Goal: Task Accomplishment & Management: Manage account settings

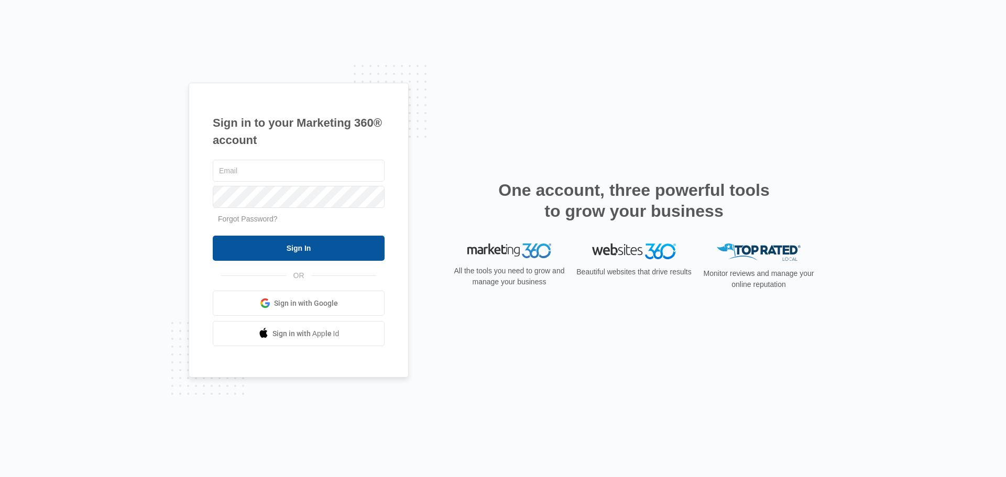
type input "rightwayhomebuilders@gmail.com"
click at [299, 243] on input "Sign In" at bounding box center [299, 248] width 172 height 25
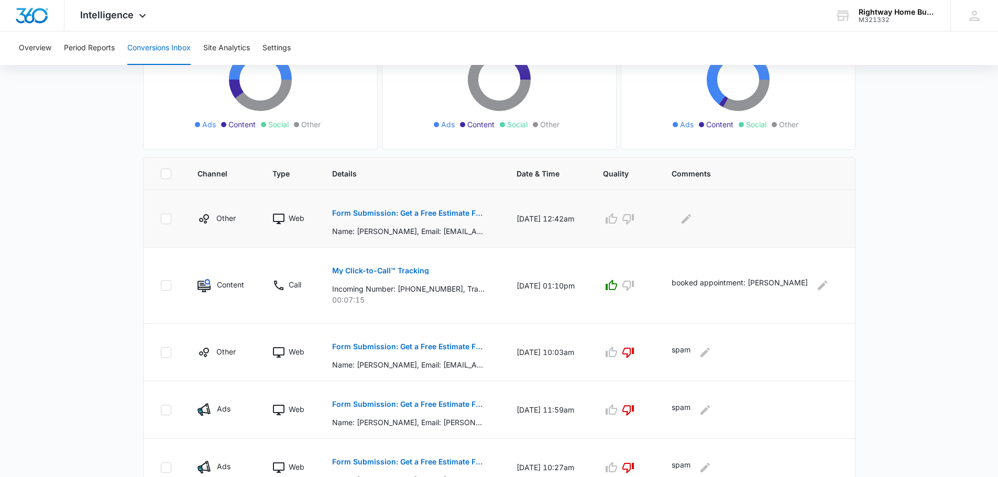
scroll to position [157, 0]
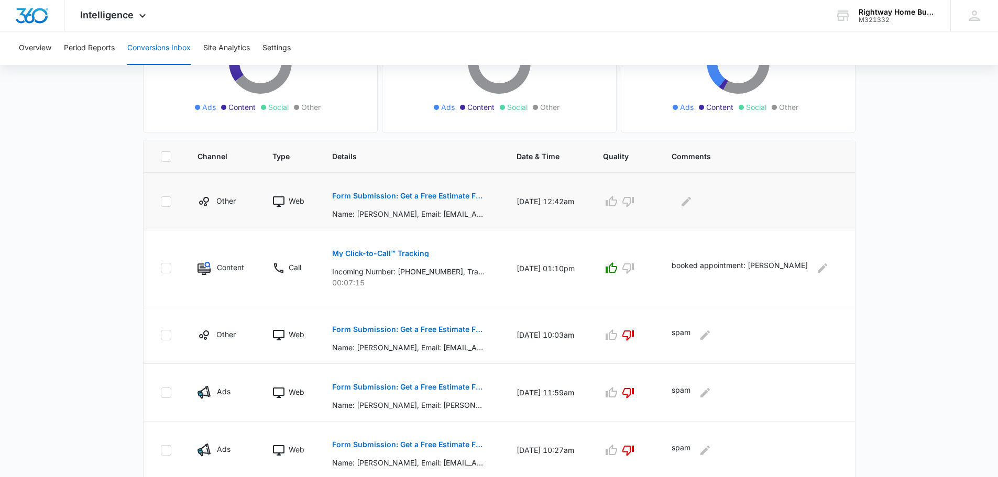
click at [434, 197] on p "Form Submission: Get a Free Estimate Form - NEW [DATE]" at bounding box center [408, 195] width 152 height 7
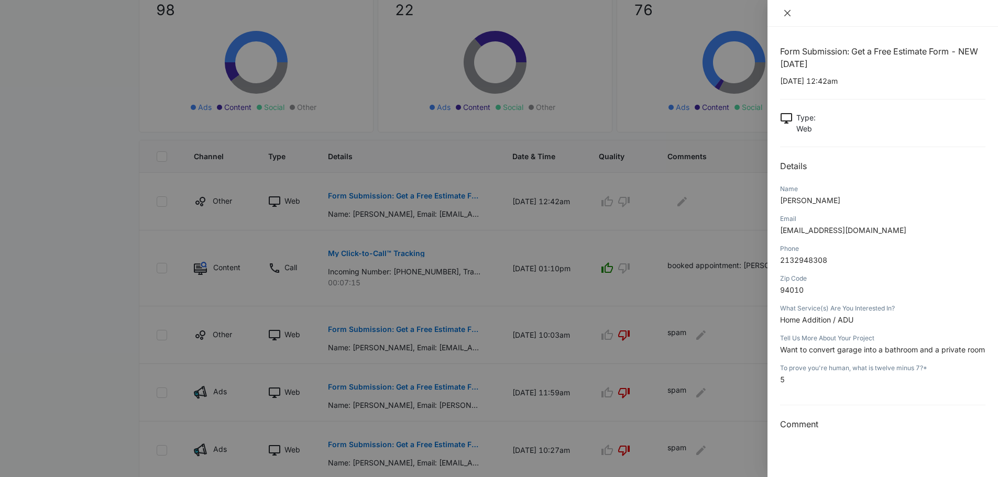
click at [787, 11] on icon "close" at bounding box center [787, 13] width 8 height 8
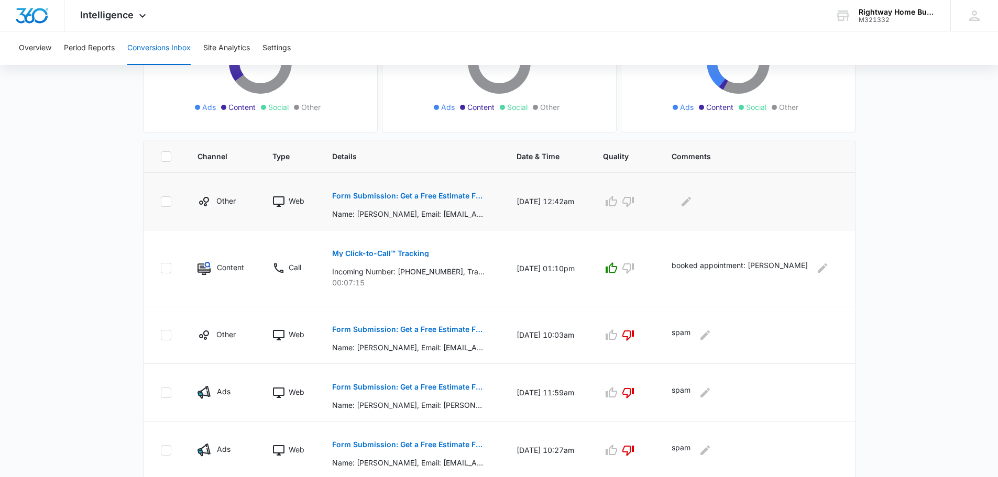
click at [432, 196] on p "Form Submission: Get a Free Estimate Form - NEW [DATE]" at bounding box center [408, 195] width 152 height 7
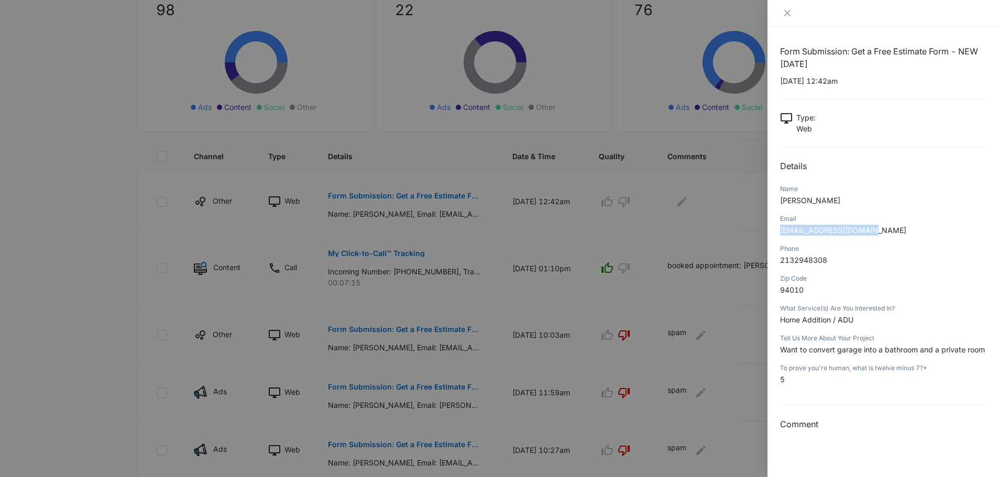
drag, startPoint x: 777, startPoint y: 232, endPoint x: 866, endPoint y: 241, distance: 89.6
click at [866, 241] on div "Form Submission: Get a Free Estimate Form - NEW [DATE] [DATE] 12:42am Type : We…" at bounding box center [883, 252] width 231 height 451
copy span "[EMAIL_ADDRESS][DOMAIN_NAME]"
click at [785, 13] on icon "close" at bounding box center [787, 13] width 8 height 8
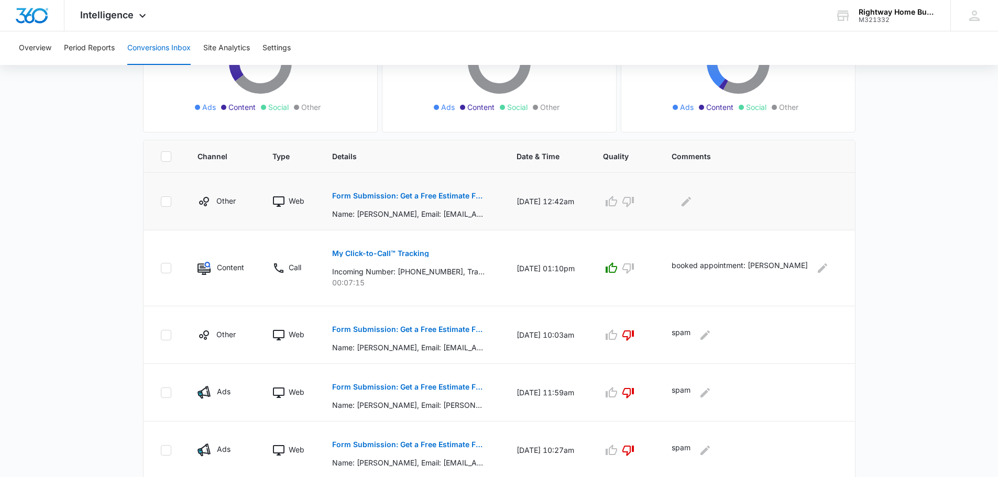
click at [688, 192] on td at bounding box center [757, 202] width 196 height 58
click at [693, 206] on icon "Edit Comments" at bounding box center [686, 201] width 13 height 13
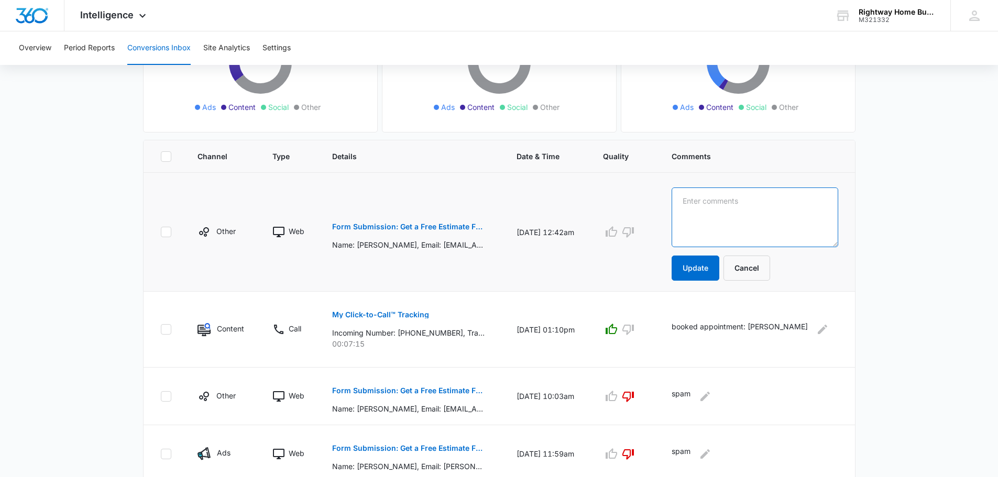
click at [710, 203] on textarea at bounding box center [755, 218] width 167 height 60
type textarea "B"
type textarea "booked lead: [PERSON_NAME]"
click at [703, 266] on button "Update" at bounding box center [696, 268] width 48 height 25
click at [703, 270] on button "Update" at bounding box center [696, 268] width 48 height 25
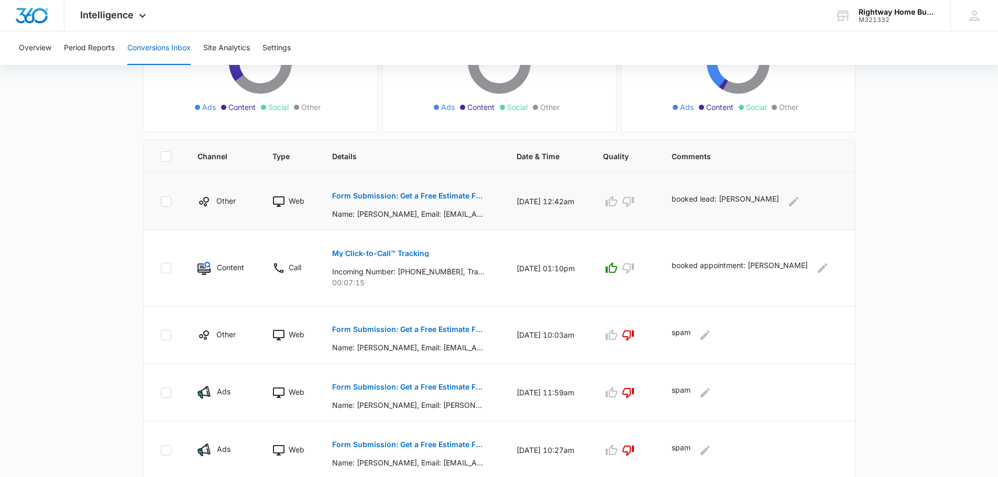
click at [448, 195] on p "Form Submission: Get a Free Estimate Form - NEW [DATE]" at bounding box center [408, 195] width 152 height 7
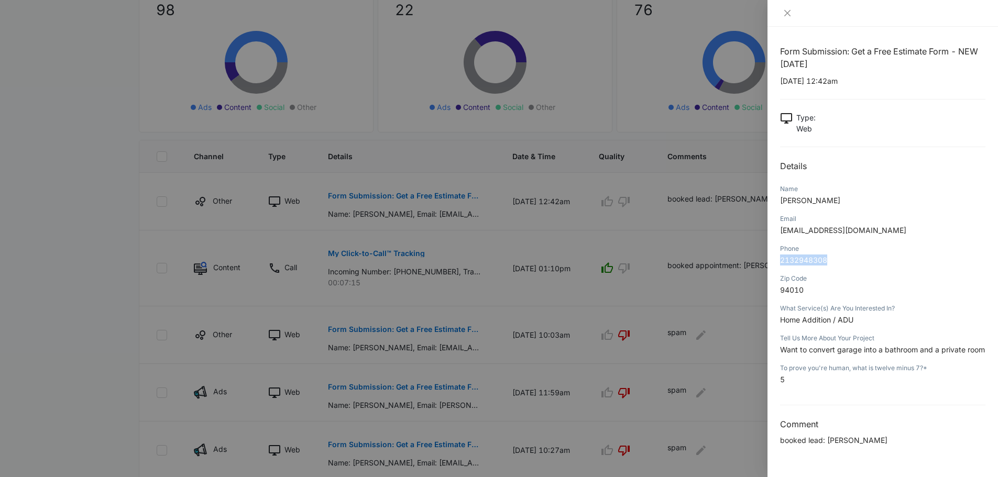
drag, startPoint x: 781, startPoint y: 262, endPoint x: 826, endPoint y: 258, distance: 45.2
click at [826, 258] on span "2132948308" at bounding box center [803, 260] width 47 height 9
copy span "2132948308"
drag, startPoint x: 781, startPoint y: 231, endPoint x: 871, endPoint y: 228, distance: 90.2
click at [871, 228] on p "[EMAIL_ADDRESS][DOMAIN_NAME]" at bounding box center [882, 230] width 205 height 11
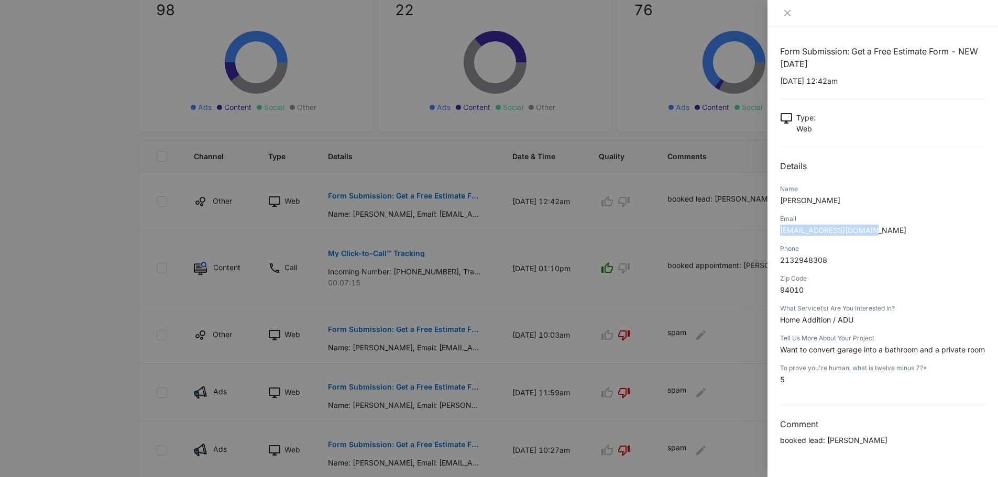
copy span "[EMAIL_ADDRESS][DOMAIN_NAME]"
click at [787, 13] on icon "close" at bounding box center [787, 13] width 6 height 6
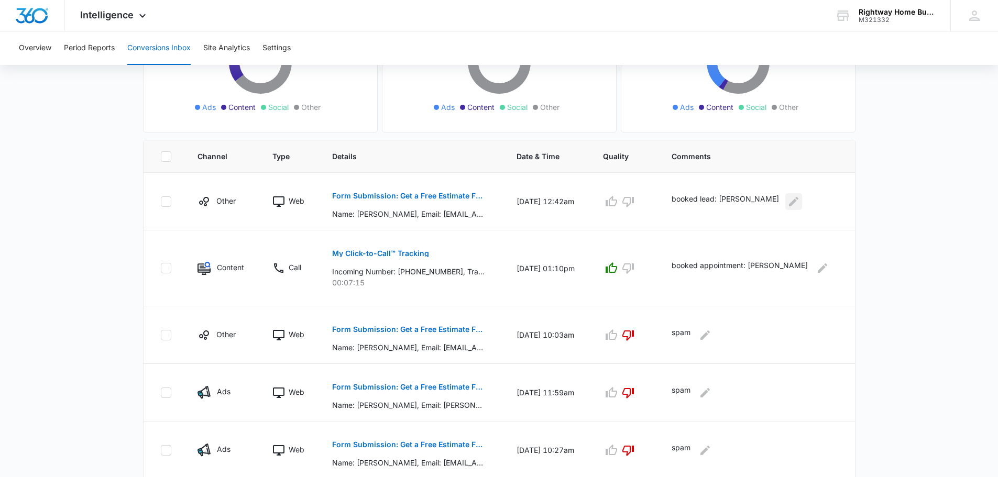
click at [792, 197] on icon "Edit Comments" at bounding box center [793, 201] width 13 height 13
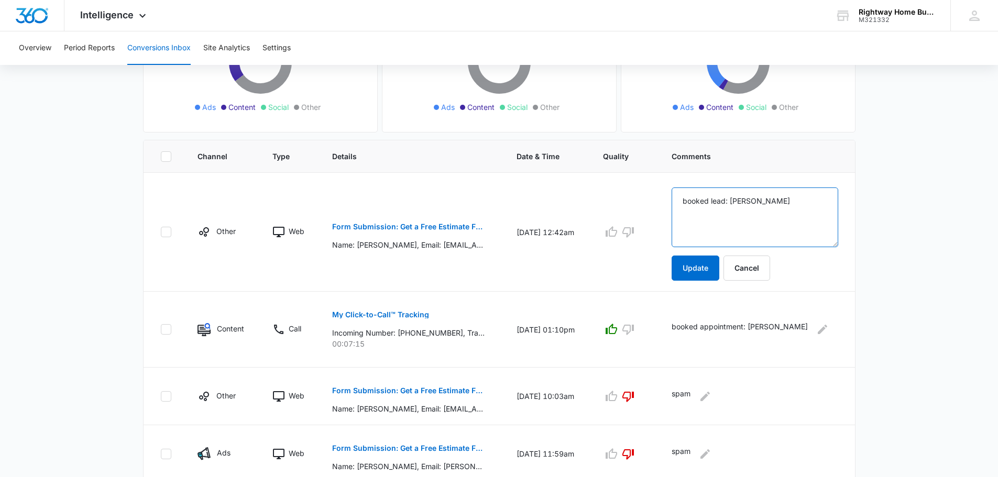
click at [732, 201] on textarea "booked lead: [PERSON_NAME]" at bounding box center [755, 218] width 167 height 60
type textarea "booked appointment: [PERSON_NAME]"
click at [693, 269] on button "Update" at bounding box center [696, 268] width 48 height 25
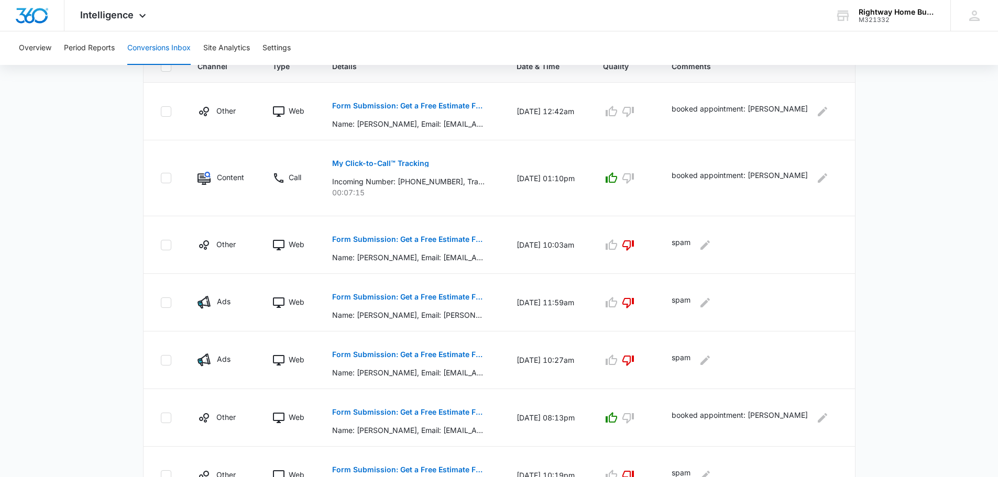
scroll to position [202, 0]
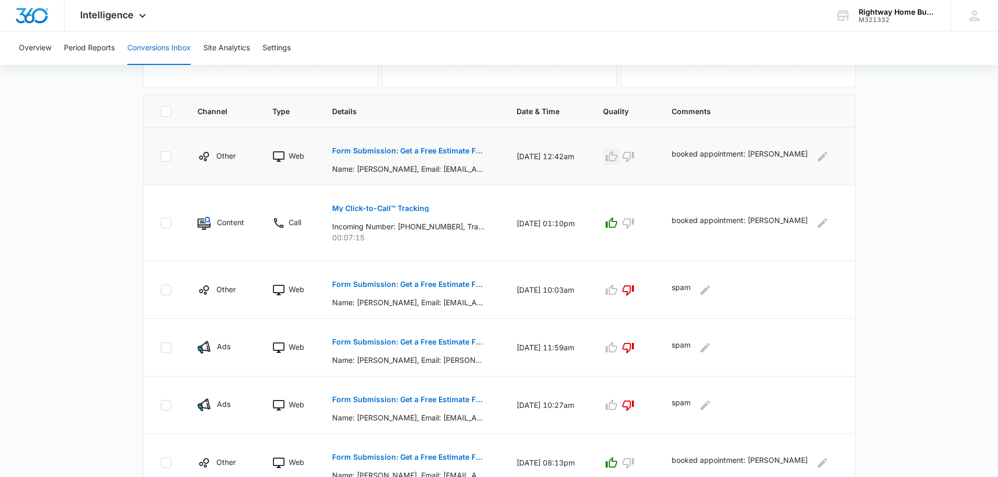
click at [618, 156] on icon "button" at bounding box center [611, 156] width 13 height 13
